Goal: Task Accomplishment & Management: Complete application form

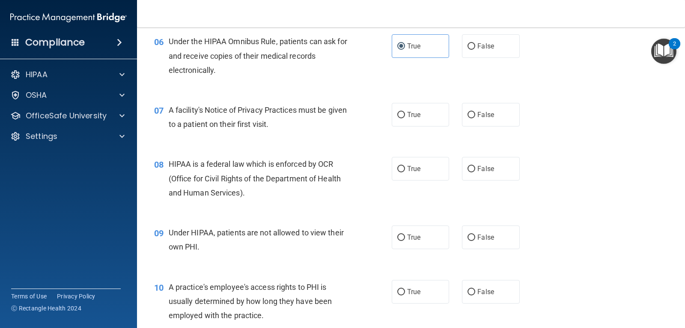
scroll to position [437, 0]
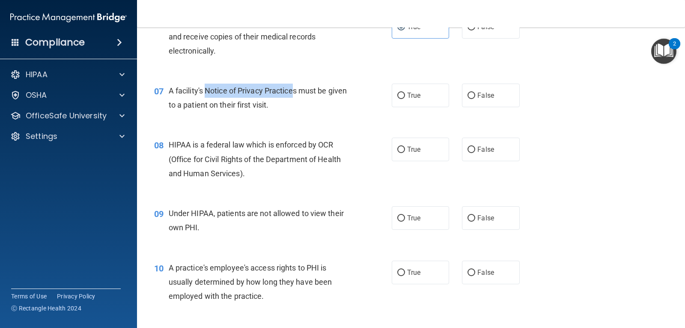
drag, startPoint x: 205, startPoint y: 90, endPoint x: 296, endPoint y: 90, distance: 91.2
click at [296, 90] on span "A facility's Notice of Privacy Practices must be given to a patient on their fi…" at bounding box center [258, 97] width 178 height 23
copy span "Notice of Privacy Practice"
drag, startPoint x: 229, startPoint y: 134, endPoint x: 183, endPoint y: 105, distance: 54.7
click at [224, 131] on div "08 HIPAA is a federal law which is enforced by OCR (Office for Civil Rights of …" at bounding box center [411, 161] width 527 height 69
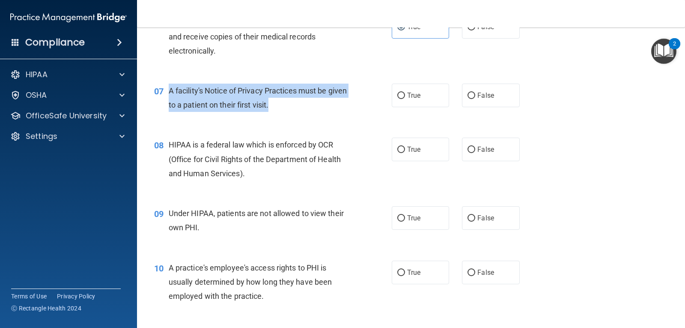
drag, startPoint x: 167, startPoint y: 89, endPoint x: 291, endPoint y: 108, distance: 125.6
click at [292, 108] on div "07 A facility's Notice of Privacy Practices must be given to a patient on their…" at bounding box center [272, 100] width 263 height 33
copy div "A facility's Notice of Privacy Practices must be given to a patient on their fi…"
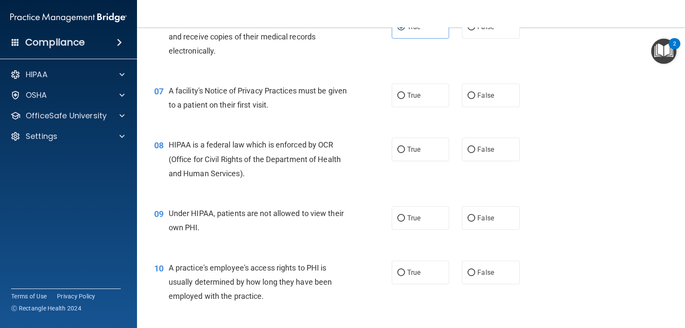
click at [154, 116] on div "07 A facility's Notice of Privacy Practices must be given to a patient on their…" at bounding box center [272, 100] width 263 height 33
click at [392, 97] on label "True" at bounding box center [420, 96] width 57 height 24
click at [397, 97] on input "True" at bounding box center [401, 96] width 8 height 6
radio input "true"
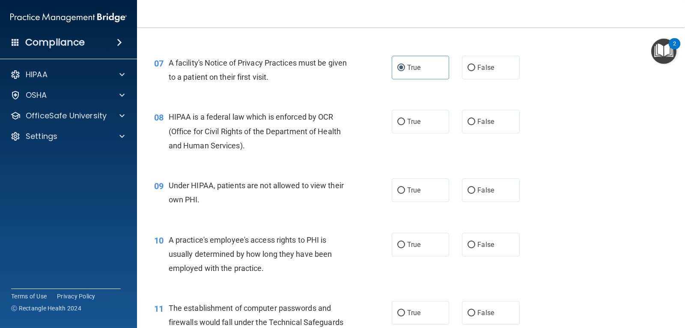
scroll to position [480, 0]
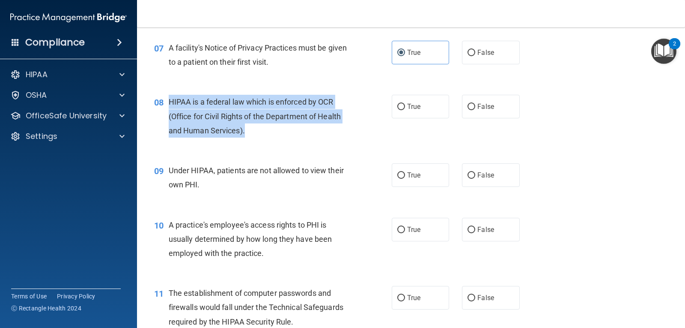
drag, startPoint x: 171, startPoint y: 99, endPoint x: 249, endPoint y: 131, distance: 84.4
click at [249, 131] on div "HIPAA is a federal law which is enforced by OCR (Office for Civil Rights of the…" at bounding box center [263, 116] width 188 height 43
copy span "HIPAA is a federal law which is enforced by OCR (Office for Civil Rights of the…"
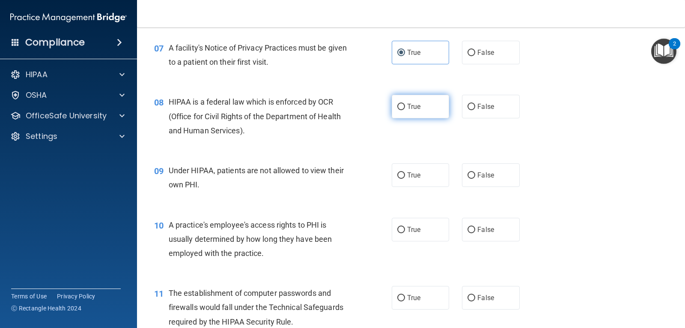
click at [410, 116] on label "True" at bounding box center [420, 107] width 57 height 24
click at [405, 110] on input "True" at bounding box center [401, 107] width 8 height 6
radio input "true"
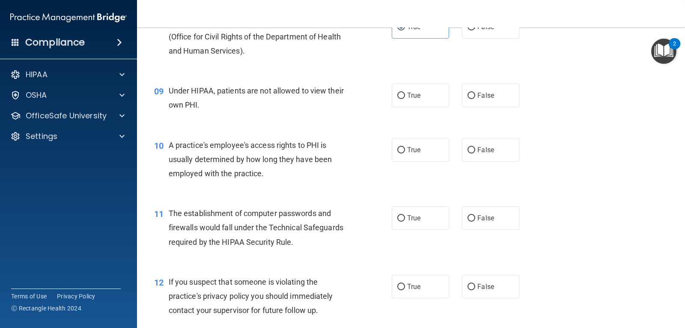
scroll to position [566, 0]
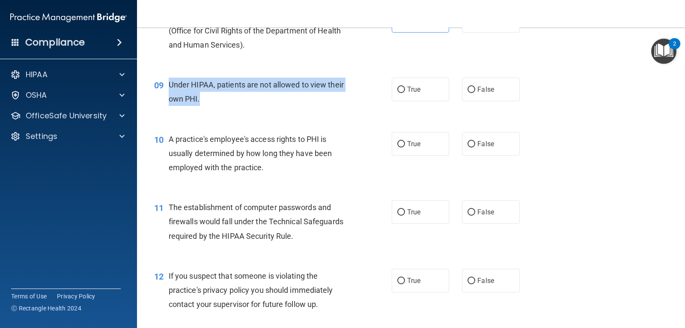
drag, startPoint x: 170, startPoint y: 81, endPoint x: 201, endPoint y: 97, distance: 34.7
click at [201, 97] on div "Under HIPAA, patients are not allowed to view their own PHI." at bounding box center [263, 92] width 188 height 28
copy span "Under HIPAA, patients are not allowed to view their own PHI."
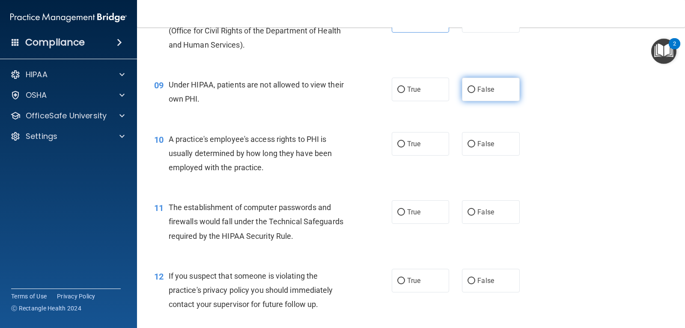
click at [481, 90] on span "False" at bounding box center [486, 89] width 17 height 8
click at [475, 90] on input "False" at bounding box center [472, 90] width 8 height 6
radio input "true"
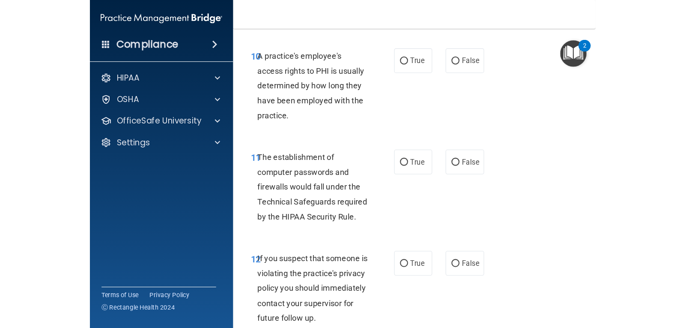
scroll to position [651, 0]
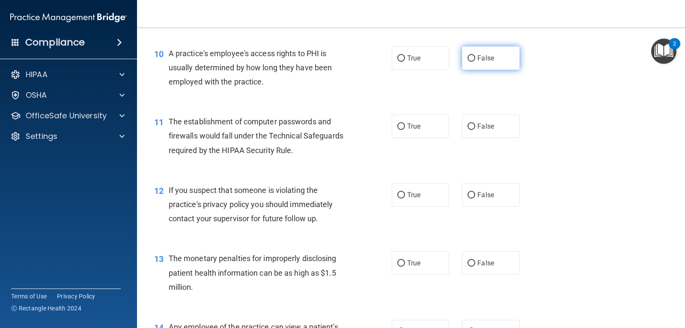
click at [494, 65] on label "False" at bounding box center [490, 58] width 57 height 24
click at [475, 62] on input "False" at bounding box center [472, 58] width 8 height 6
radio input "true"
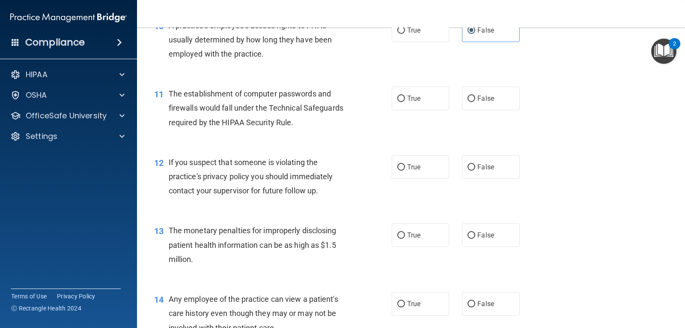
scroll to position [694, 0]
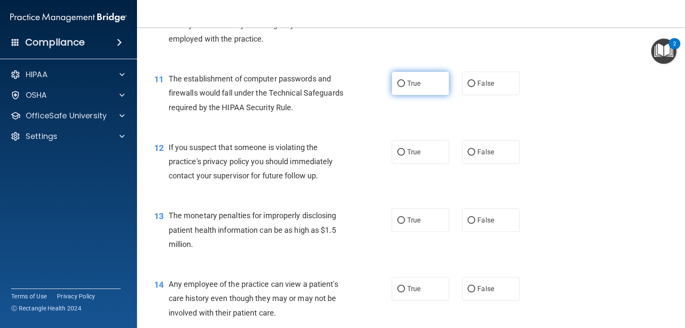
click at [434, 76] on label "True" at bounding box center [420, 84] width 57 height 24
click at [405, 81] on input "True" at bounding box center [401, 84] width 8 height 6
radio input "true"
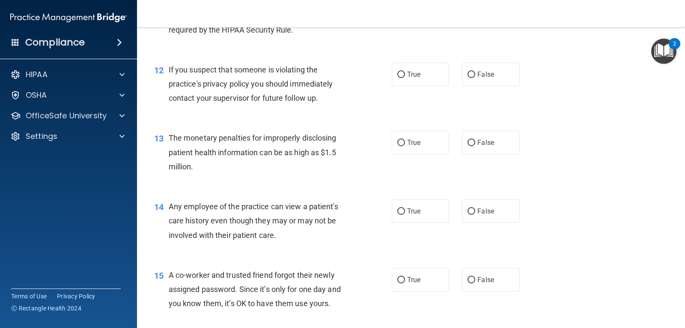
scroll to position [780, 0]
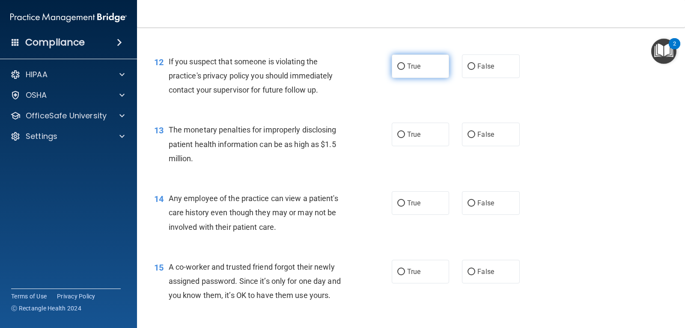
click at [408, 72] on label "True" at bounding box center [420, 66] width 57 height 24
click at [405, 70] on input "True" at bounding box center [401, 66] width 8 height 6
radio input "true"
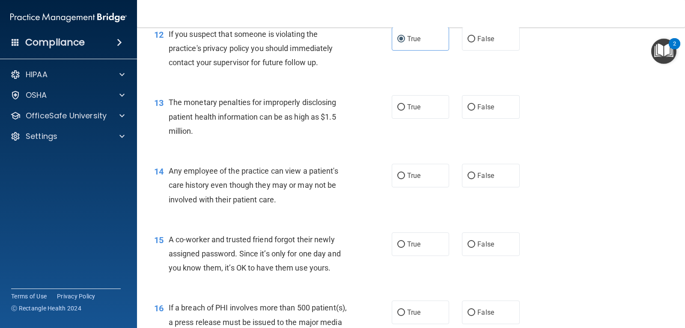
scroll to position [823, 0]
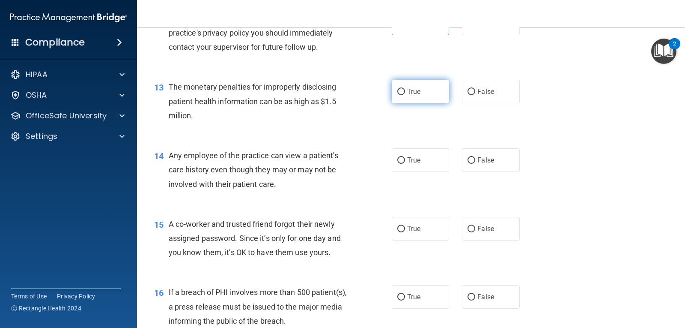
click at [398, 96] on label "True" at bounding box center [420, 92] width 57 height 24
click at [398, 95] on input "True" at bounding box center [401, 92] width 8 height 6
radio input "true"
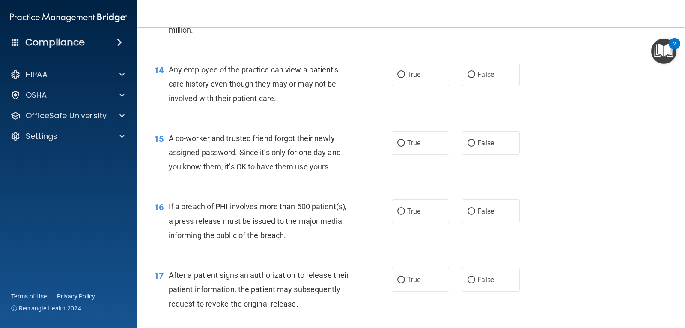
scroll to position [866, 0]
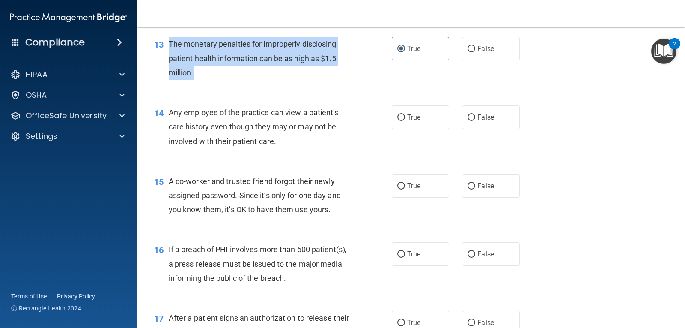
drag, startPoint x: 169, startPoint y: 41, endPoint x: 203, endPoint y: 75, distance: 47.2
click at [203, 75] on div "The monetary penalties for improperly disclosing patient health information can…" at bounding box center [263, 58] width 188 height 43
copy span "The monetary penalties for improperly disclosing patient health information can…"
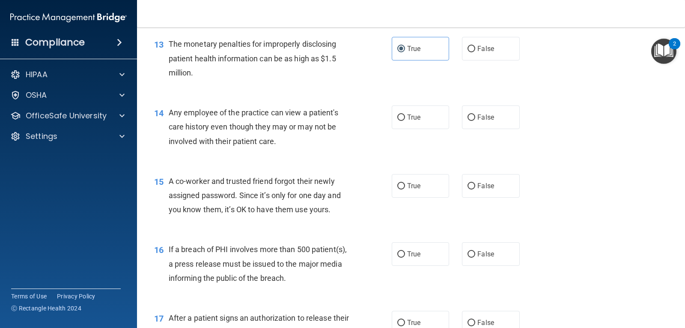
click at [290, 170] on div "15 A co-worker and trusted friend forgot their newly assigned password. Since i…" at bounding box center [411, 197] width 527 height 69
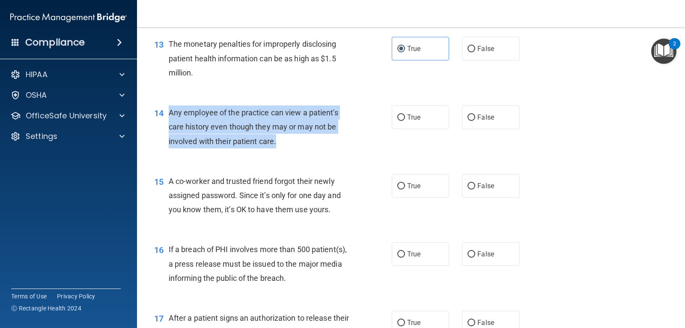
drag, startPoint x: 170, startPoint y: 111, endPoint x: 278, endPoint y: 146, distance: 113.2
click at [278, 146] on div "Any employee of the practice can view a patient's care history even though they…" at bounding box center [263, 126] width 188 height 43
copy span "Any employee of the practice can view a patient's care history even though they…"
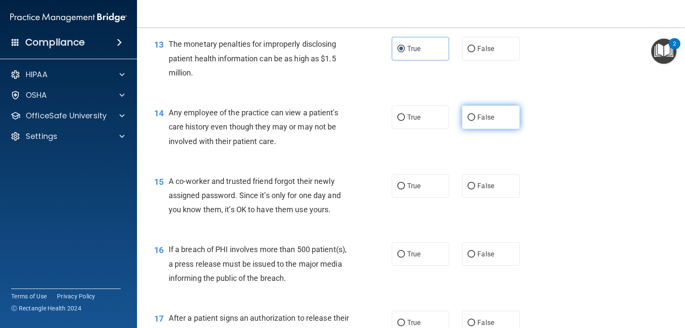
click at [481, 125] on label "False" at bounding box center [490, 117] width 57 height 24
click at [475, 121] on input "False" at bounding box center [472, 117] width 8 height 6
radio input "true"
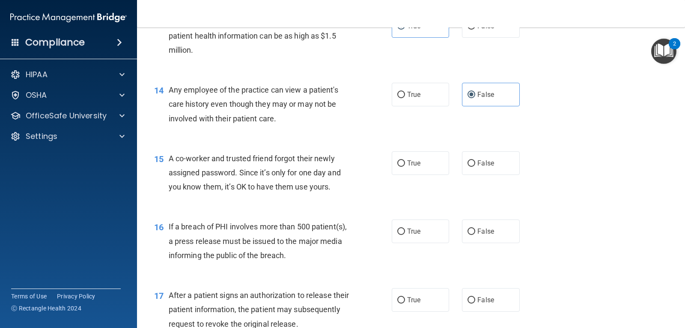
scroll to position [908, 0]
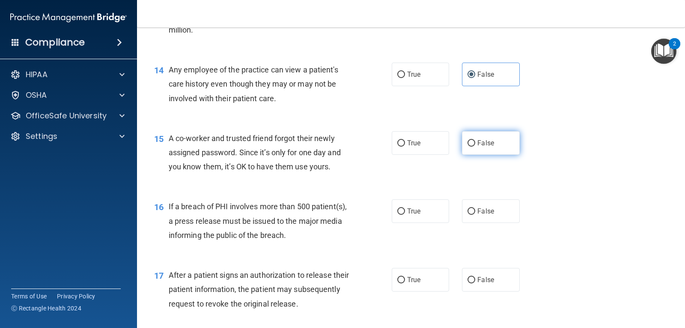
click at [472, 137] on label "False" at bounding box center [490, 143] width 57 height 24
click at [472, 140] on input "False" at bounding box center [472, 143] width 8 height 6
radio input "true"
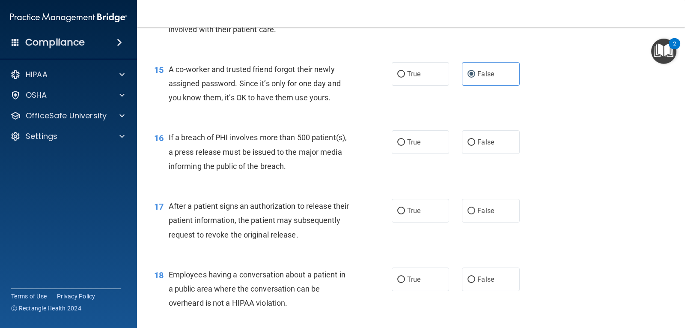
scroll to position [994, 0]
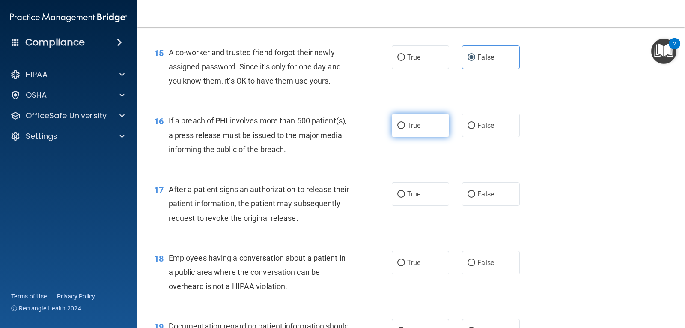
click at [404, 130] on label "True" at bounding box center [420, 125] width 57 height 24
click at [404, 129] on input "True" at bounding box center [401, 125] width 8 height 6
radio input "true"
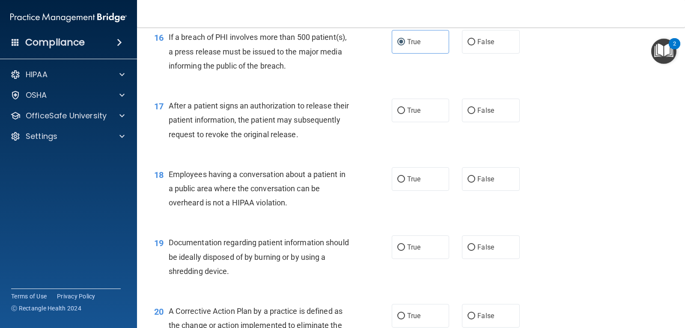
scroll to position [1080, 0]
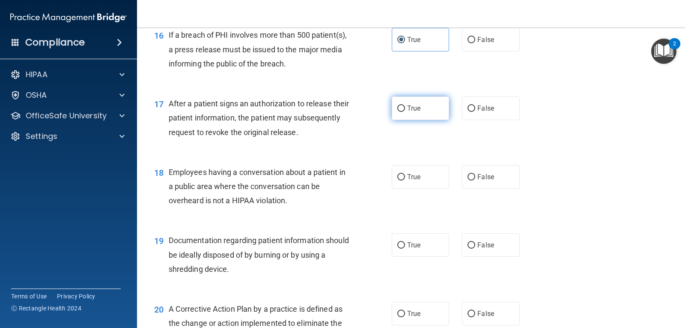
click at [421, 109] on label "True" at bounding box center [420, 108] width 57 height 24
click at [405, 109] on input "True" at bounding box center [401, 108] width 8 height 6
radio input "true"
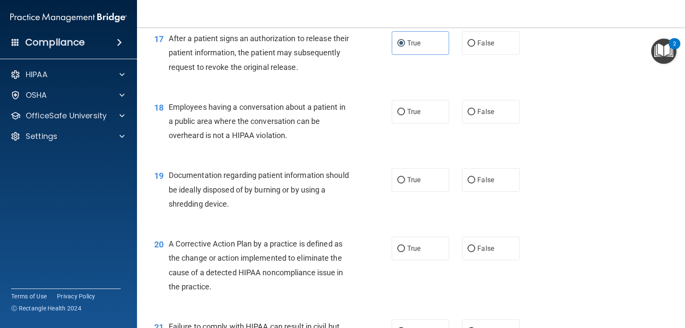
scroll to position [1165, 0]
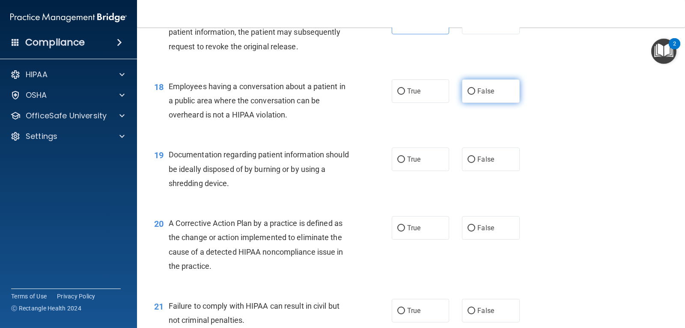
click at [473, 89] on label "False" at bounding box center [490, 91] width 57 height 24
click at [473, 89] on input "False" at bounding box center [472, 91] width 8 height 6
radio input "true"
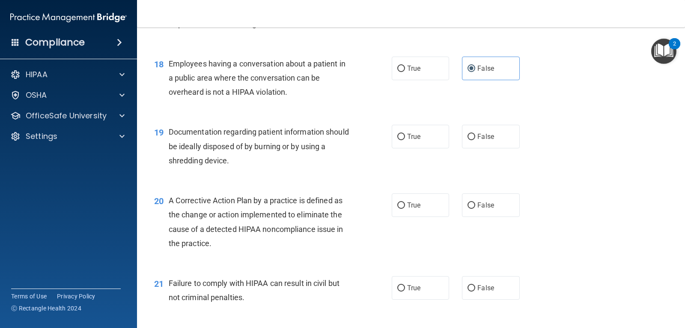
scroll to position [1208, 0]
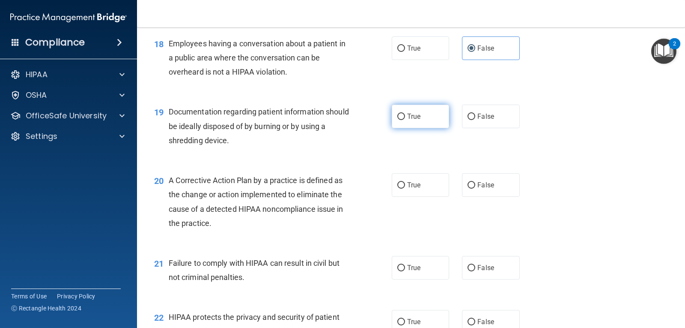
click at [423, 118] on label "True" at bounding box center [420, 117] width 57 height 24
click at [405, 118] on input "True" at bounding box center [401, 116] width 8 height 6
radio input "true"
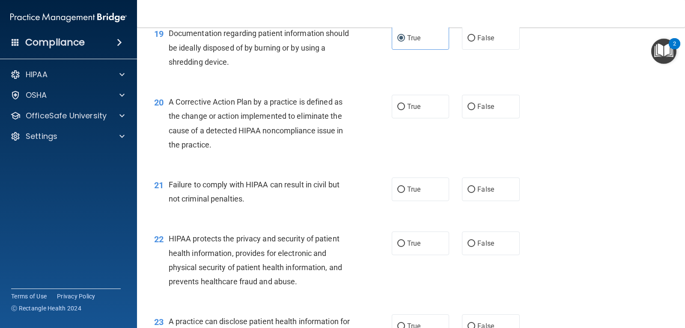
scroll to position [1294, 0]
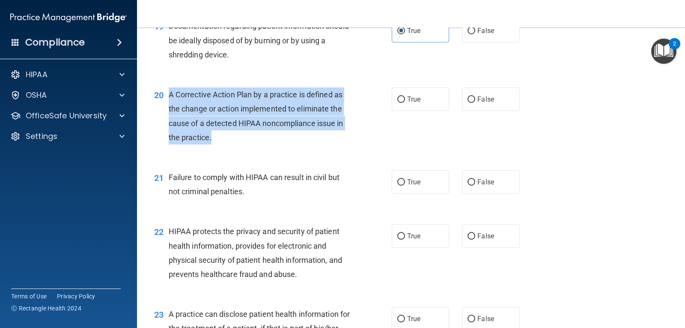
drag, startPoint x: 216, startPoint y: 139, endPoint x: 165, endPoint y: 100, distance: 64.2
click at [165, 100] on div "20 A Corrective Action Plan by a practice is defined as the change or action im…" at bounding box center [272, 117] width 263 height 61
copy div "A Corrective Action Plan by a practice is defined as the change or action imple…"
click at [397, 101] on input "True" at bounding box center [401, 99] width 8 height 6
radio input "true"
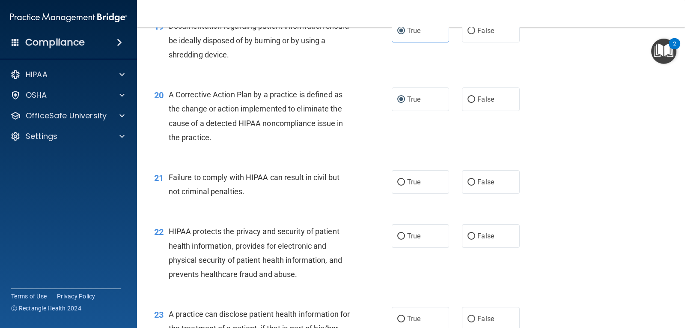
click at [347, 156] on div "20 A Corrective Action Plan by a practice is defined as the change or action im…" at bounding box center [411, 118] width 527 height 83
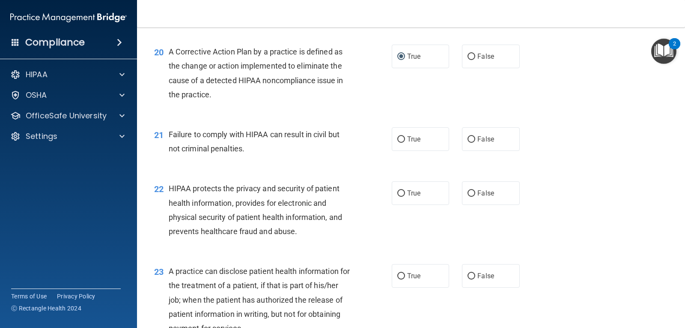
scroll to position [1380, 0]
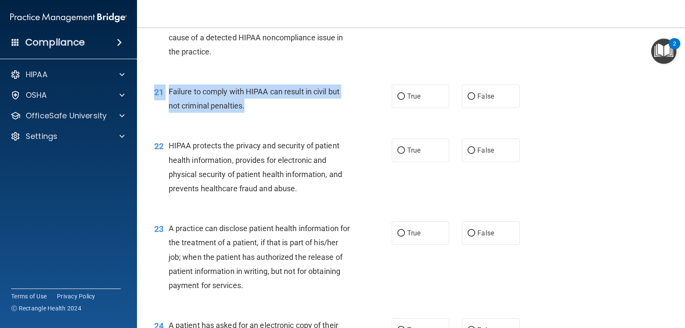
drag, startPoint x: 254, startPoint y: 105, endPoint x: 159, endPoint y: 84, distance: 96.7
click at [159, 84] on div "21 Failure to comply with HIPAA can result in civil but not criminal penalties.…" at bounding box center [411, 101] width 527 height 54
click at [170, 87] on span "Failure to comply with HIPAA can result in civil but not criminal penalties." at bounding box center [254, 98] width 171 height 23
drag, startPoint x: 241, startPoint y: 102, endPoint x: 168, endPoint y: 96, distance: 73.1
click at [169, 96] on div "Failure to comply with HIPAA can result in civil but not criminal penalties." at bounding box center [263, 98] width 188 height 28
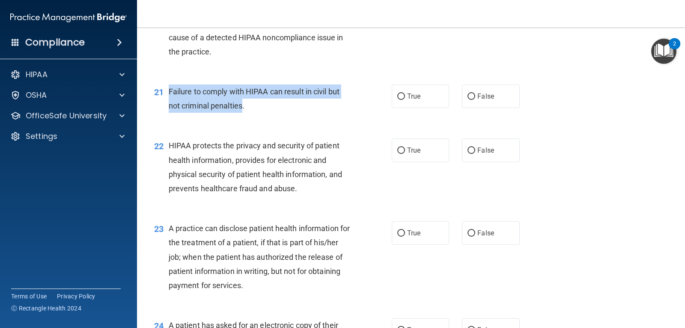
copy span "Failure to comply with HIPAA can result in civil but not criminal penalties"
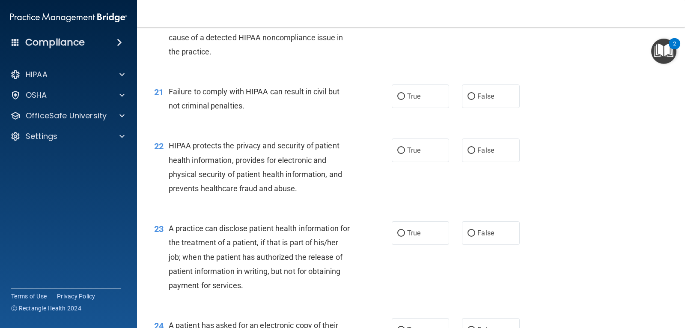
click at [265, 119] on div "21 Failure to comply with HIPAA can result in civil but not criminal penalties.…" at bounding box center [411, 101] width 527 height 54
click at [475, 103] on label "False" at bounding box center [490, 96] width 57 height 24
click at [475, 100] on input "False" at bounding box center [472, 96] width 8 height 6
radio input "true"
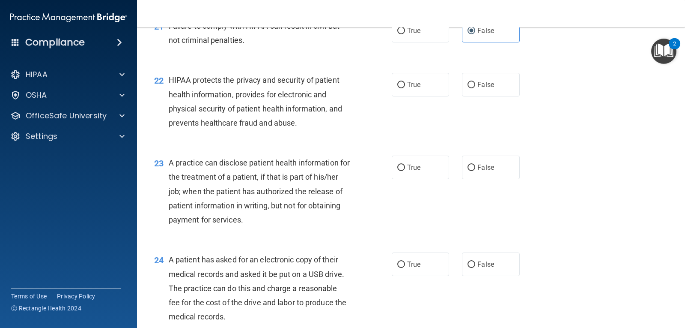
scroll to position [1465, 0]
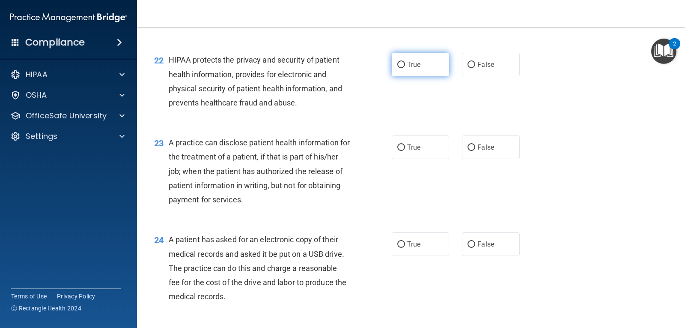
click at [416, 66] on span "True" at bounding box center [413, 64] width 13 height 8
click at [405, 66] on input "True" at bounding box center [401, 65] width 8 height 6
radio input "true"
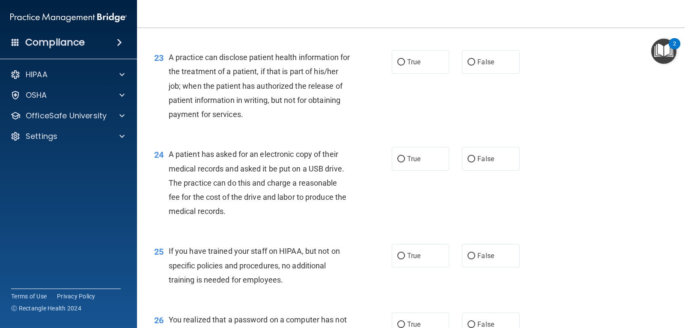
scroll to position [1551, 0]
click at [411, 63] on span "True" at bounding box center [413, 61] width 13 height 8
click at [405, 63] on input "True" at bounding box center [401, 62] width 8 height 6
radio input "true"
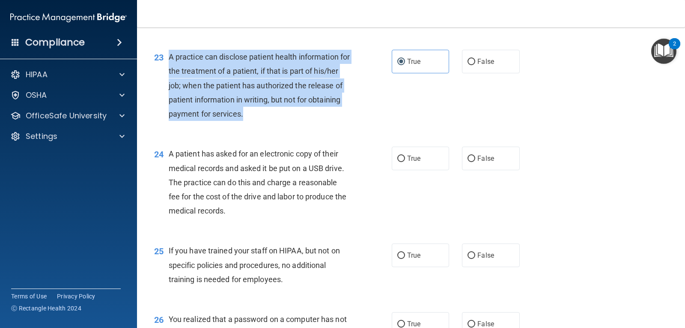
drag, startPoint x: 278, startPoint y: 113, endPoint x: 167, endPoint y: 52, distance: 127.7
click at [167, 52] on div "23 A practice can disclose patient health information for the treatment of a pa…" at bounding box center [272, 87] width 263 height 75
copy div "A practice can disclose patient health information for the treatment of a patie…"
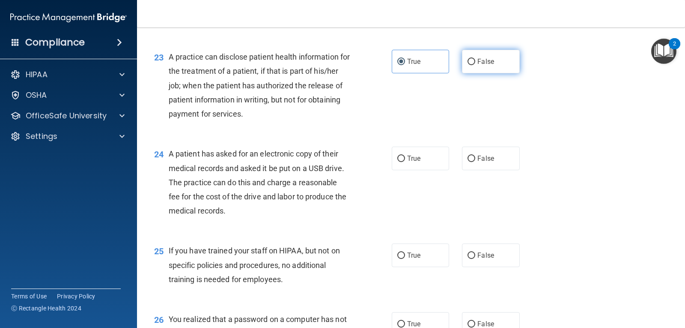
click at [466, 71] on label "False" at bounding box center [490, 62] width 57 height 24
click at [468, 65] on input "False" at bounding box center [472, 62] width 8 height 6
radio input "true"
radio input "false"
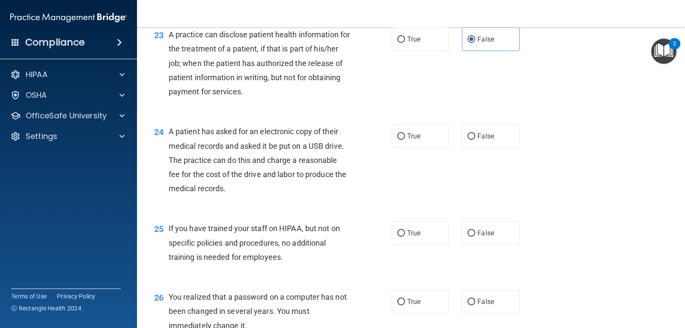
scroll to position [1637, 0]
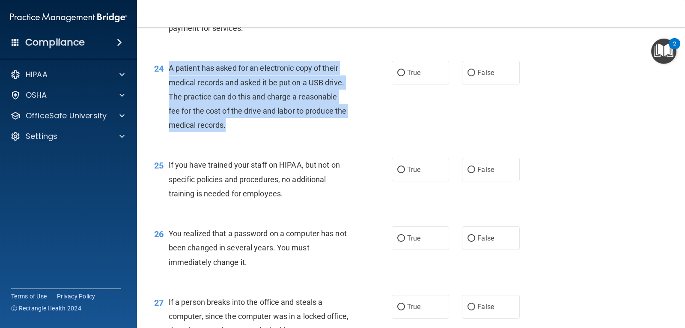
drag, startPoint x: 239, startPoint y: 124, endPoint x: 170, endPoint y: 68, distance: 88.9
click at [170, 68] on div "A patient has asked for an electronic copy of their medical records and asked i…" at bounding box center [263, 96] width 188 height 71
copy span "A patient has asked for an electronic copy of their medical records and asked i…"
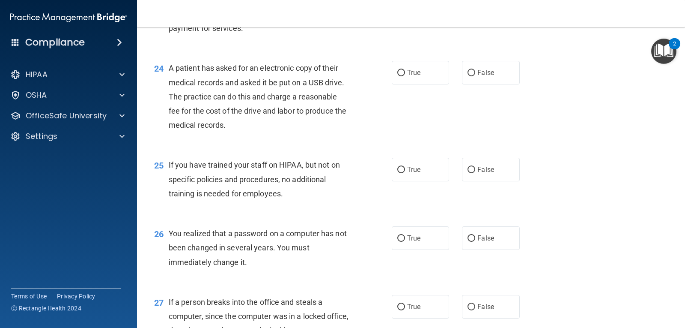
click at [264, 140] on div "24 A patient has asked for an electronic copy of their medical records and aske…" at bounding box center [411, 98] width 527 height 97
click at [422, 68] on label "True" at bounding box center [420, 73] width 57 height 24
click at [405, 70] on input "True" at bounding box center [401, 73] width 8 height 6
radio input "true"
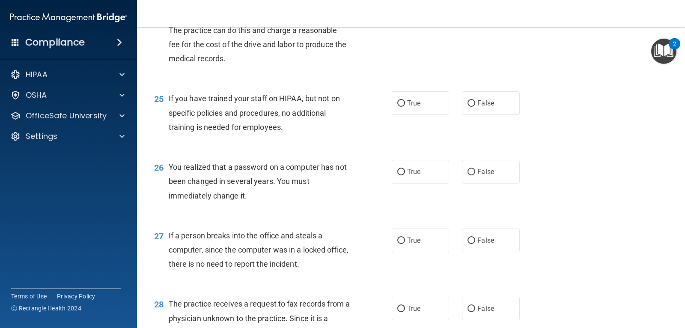
scroll to position [1722, 0]
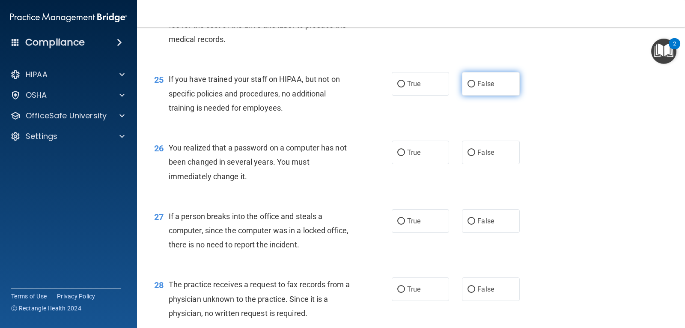
click at [499, 82] on label "False" at bounding box center [490, 84] width 57 height 24
click at [475, 82] on input "False" at bounding box center [472, 84] width 8 height 6
radio input "true"
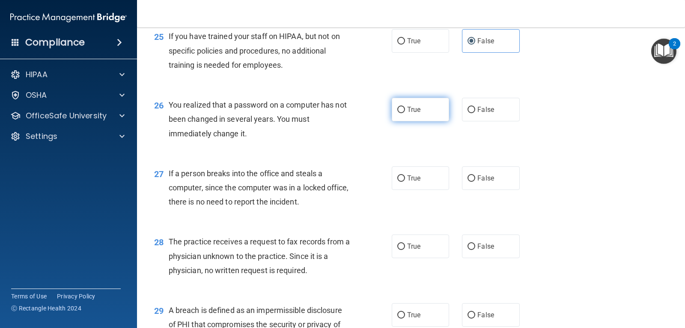
click at [407, 106] on span "True" at bounding box center [413, 109] width 13 height 8
click at [405, 107] on input "True" at bounding box center [401, 110] width 8 height 6
radio input "true"
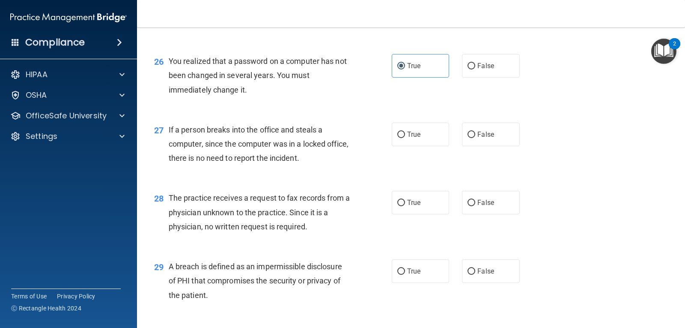
scroll to position [1851, 0]
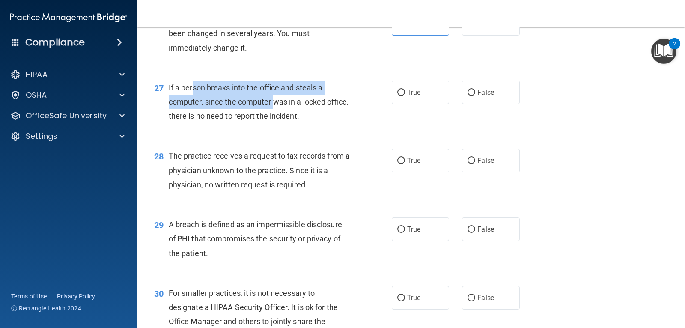
drag, startPoint x: 192, startPoint y: 88, endPoint x: 273, endPoint y: 106, distance: 83.2
click at [273, 106] on span "If a person breaks into the office and steals a computer, since the computer wa…" at bounding box center [259, 101] width 180 height 37
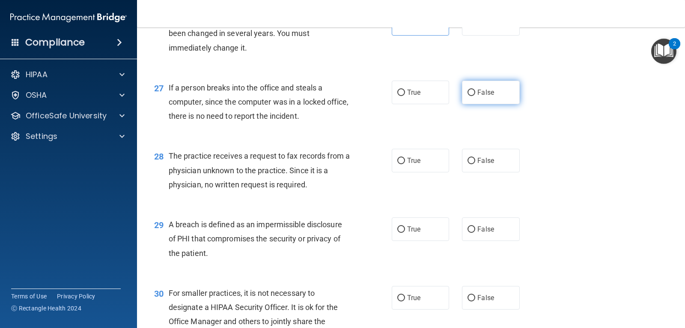
click at [462, 90] on label "False" at bounding box center [490, 93] width 57 height 24
click at [468, 90] on input "False" at bounding box center [472, 93] width 8 height 6
radio input "true"
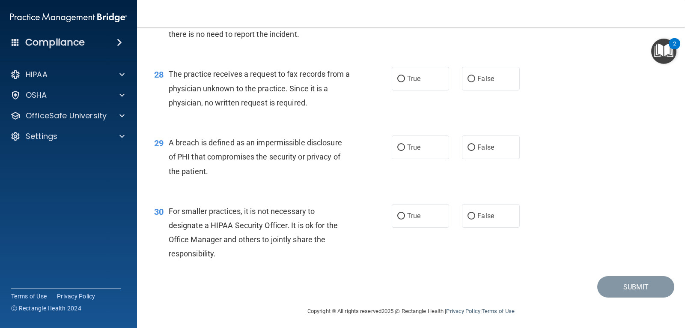
scroll to position [1936, 0]
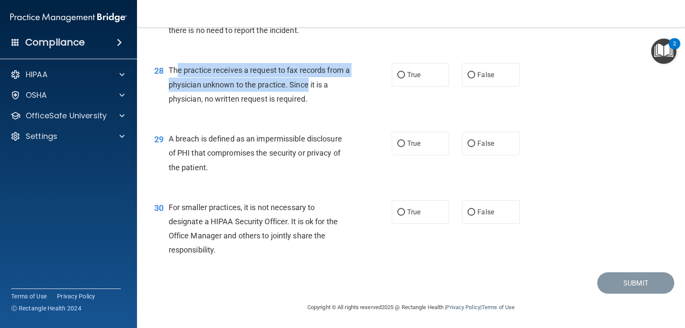
drag, startPoint x: 219, startPoint y: 66, endPoint x: 314, endPoint y: 82, distance: 95.9
click at [314, 82] on span "The practice receives a request to fax records from a physician unknown to the …" at bounding box center [259, 84] width 181 height 37
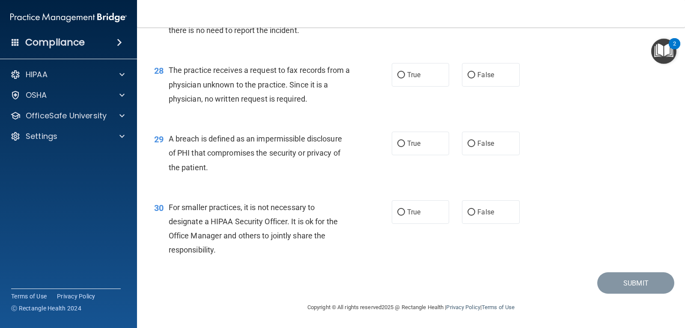
click at [295, 99] on span "The practice receives a request to fax records from a physician unknown to the …" at bounding box center [259, 84] width 181 height 37
drag, startPoint x: 497, startPoint y: 72, endPoint x: 489, endPoint y: 72, distance: 8.1
click at [496, 72] on label "False" at bounding box center [490, 75] width 57 height 24
click at [475, 72] on input "False" at bounding box center [472, 75] width 8 height 6
radio input "true"
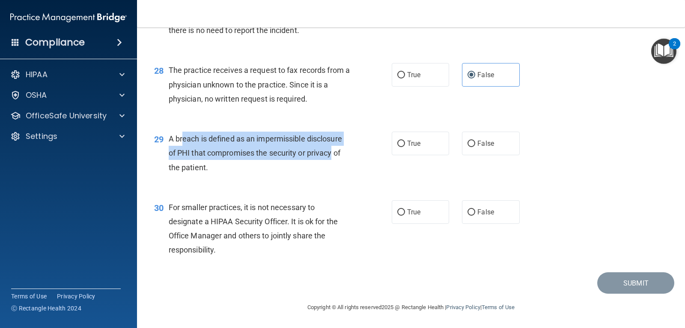
drag, startPoint x: 183, startPoint y: 135, endPoint x: 334, endPoint y: 148, distance: 150.8
click at [334, 148] on span "A breach is defined as an impermissible disclosure of PHI that compromises the …" at bounding box center [255, 152] width 173 height 37
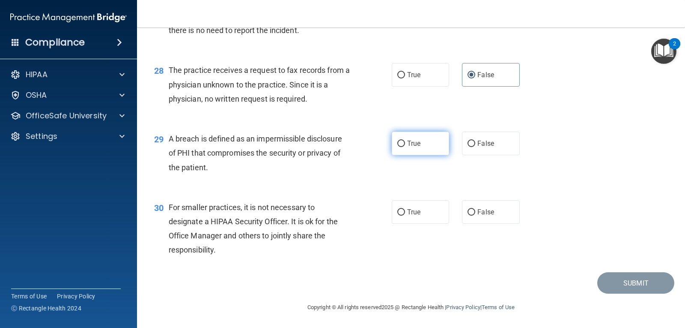
drag, startPoint x: 426, startPoint y: 137, endPoint x: 409, endPoint y: 143, distance: 17.9
click at [426, 137] on label "True" at bounding box center [420, 143] width 57 height 24
click at [405, 140] on input "True" at bounding box center [401, 143] width 8 height 6
radio input "true"
drag, startPoint x: 487, startPoint y: 218, endPoint x: 487, endPoint y: 226, distance: 7.7
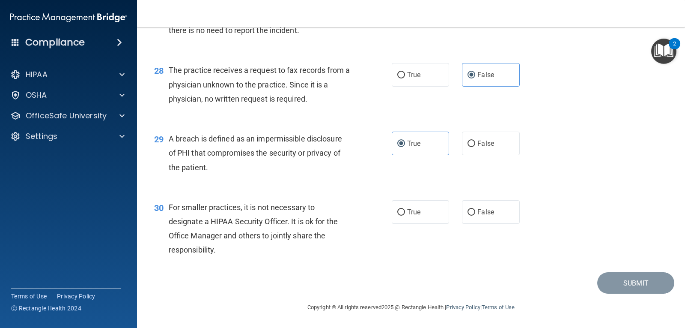
click at [487, 225] on div "30 For smaller practices, it is not necessary to designate a HIPAA Security Off…" at bounding box center [411, 230] width 527 height 83
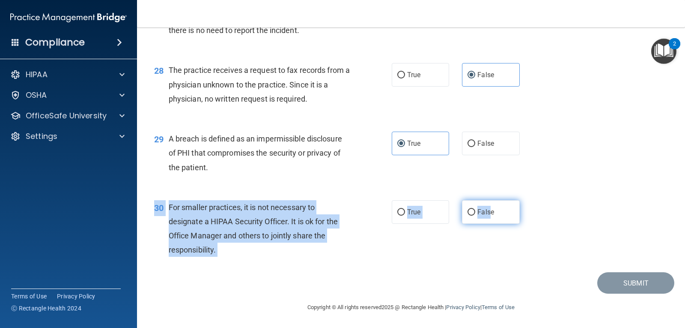
click at [485, 211] on span "False" at bounding box center [486, 212] width 17 height 8
click at [475, 211] on input "False" at bounding box center [472, 212] width 8 height 6
radio input "true"
drag, startPoint x: 226, startPoint y: 253, endPoint x: 171, endPoint y: 201, distance: 75.4
click at [171, 201] on div "For smaller practices, it is not necessary to designate a HIPAA Security Office…" at bounding box center [263, 228] width 188 height 57
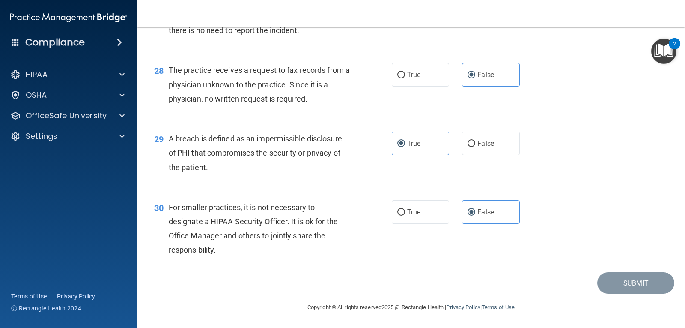
click at [458, 259] on div "30 For smaller practices, it is not necessary to designate a HIPAA Security Off…" at bounding box center [411, 230] width 527 height 83
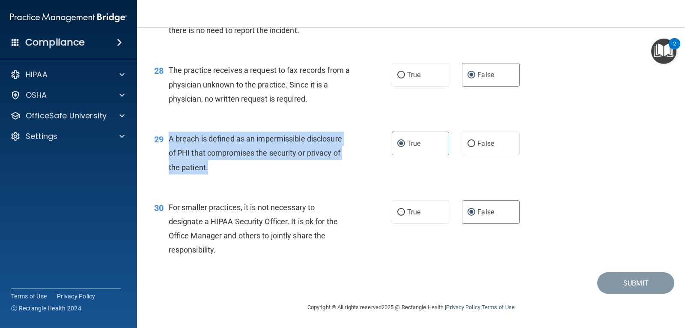
drag, startPoint x: 213, startPoint y: 163, endPoint x: 170, endPoint y: 140, distance: 49.1
click at [170, 140] on div "A breach is defined as an impermissible disclosure of PHI that compromises the …" at bounding box center [263, 152] width 188 height 43
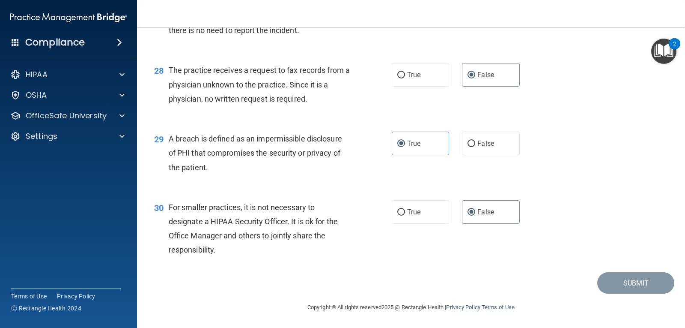
click at [524, 268] on div "30 For smaller practices, it is not necessary to designate a HIPAA Security Off…" at bounding box center [411, 230] width 527 height 83
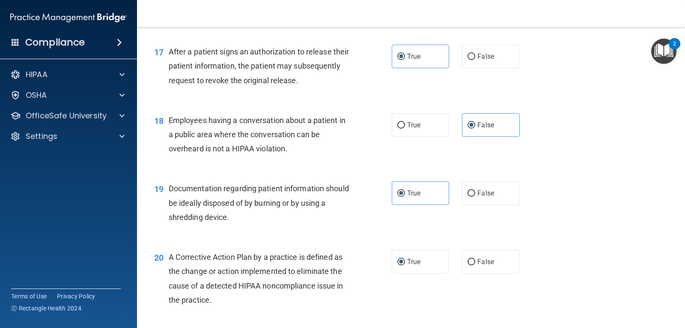
scroll to position [1123, 0]
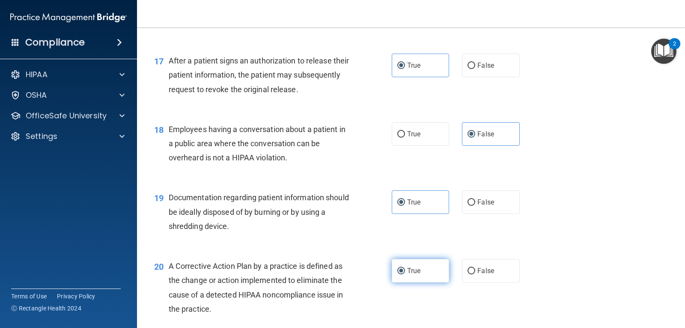
click at [429, 270] on label "True" at bounding box center [420, 271] width 57 height 24
click at [405, 270] on input "True" at bounding box center [401, 271] width 8 height 6
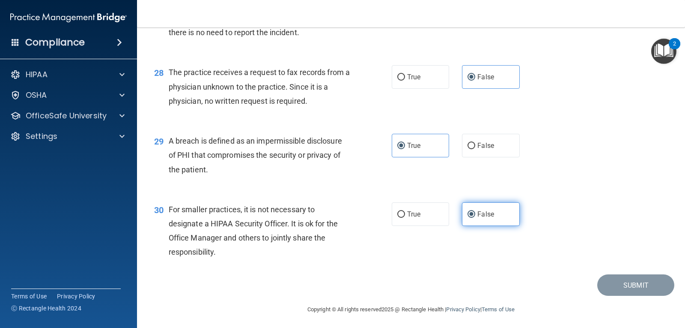
scroll to position [1936, 0]
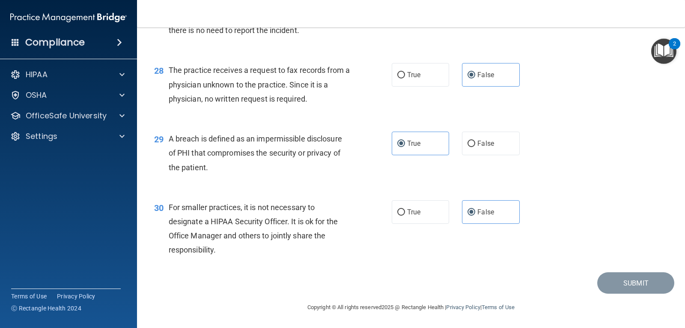
click at [668, 56] on img "Open Resource Center, 2 new notifications" at bounding box center [663, 51] width 25 height 25
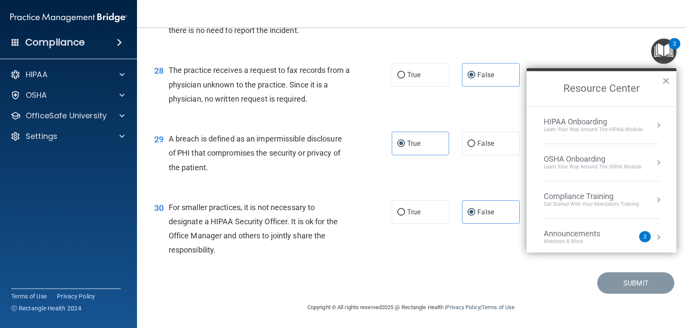
click at [587, 60] on div "28 The practice receives a request to fax records from a physician unknown to t…" at bounding box center [411, 86] width 527 height 69
click at [580, 35] on div "27 If a person breaks into the office and steals a computer, since the computer…" at bounding box center [411, 18] width 527 height 69
drag, startPoint x: 609, startPoint y: 52, endPoint x: 598, endPoint y: 100, distance: 49.1
click at [663, 77] on button "×" at bounding box center [666, 81] width 8 height 14
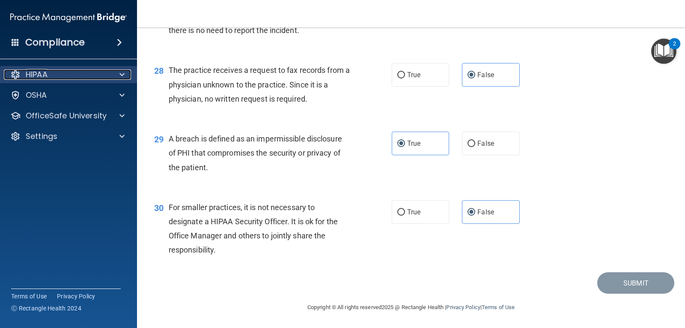
click at [76, 70] on div "HIPAA" at bounding box center [57, 74] width 106 height 10
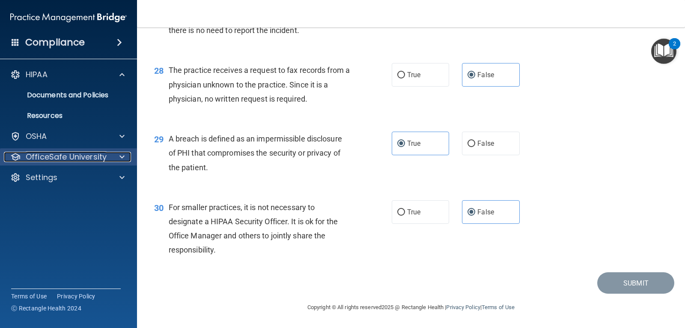
click at [123, 153] on span at bounding box center [121, 157] width 5 height 10
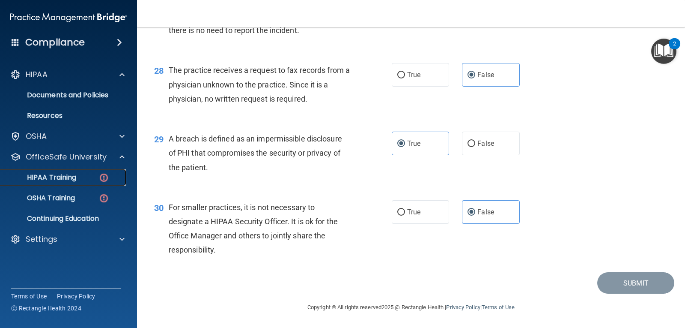
click at [88, 180] on div "HIPAA Training" at bounding box center [64, 177] width 117 height 9
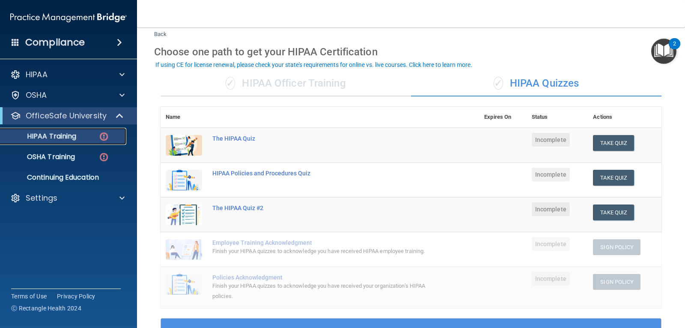
scroll to position [23, 0]
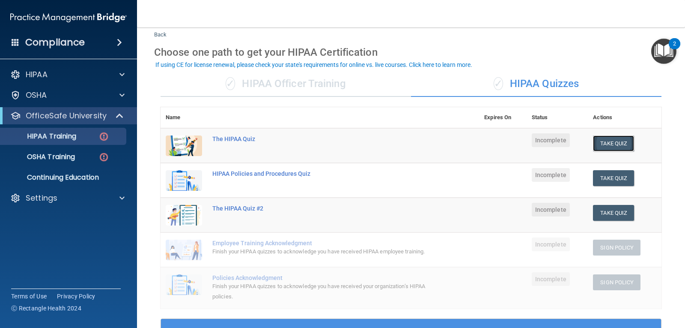
click at [593, 144] on button "Take Quiz" at bounding box center [613, 143] width 41 height 16
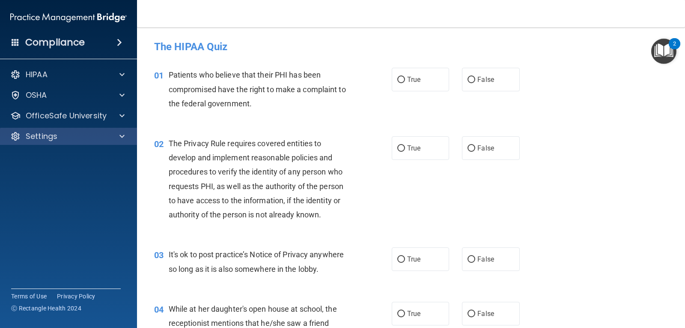
click at [95, 142] on div "Settings" at bounding box center [68, 136] width 137 height 17
click at [124, 134] on span at bounding box center [121, 136] width 5 height 10
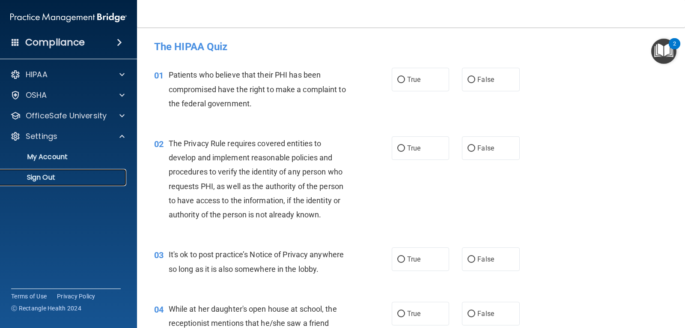
click at [56, 180] on p "Sign Out" at bounding box center [64, 177] width 117 height 9
